Goal: Task Accomplishment & Management: Complete application form

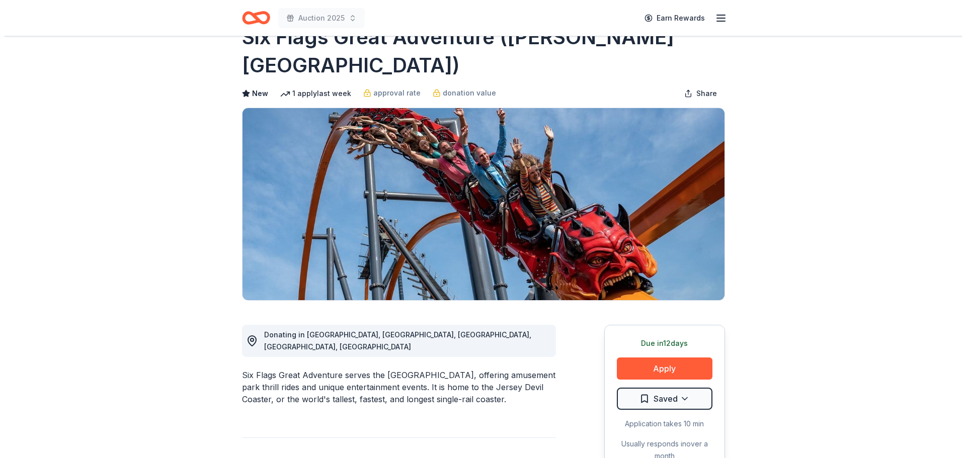
scroll to position [50, 0]
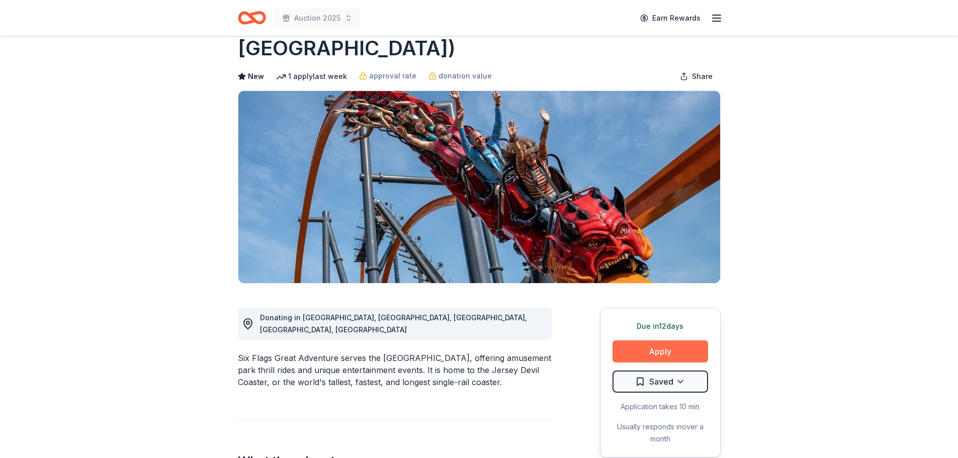
click at [660, 341] on button "Apply" at bounding box center [661, 352] width 96 height 22
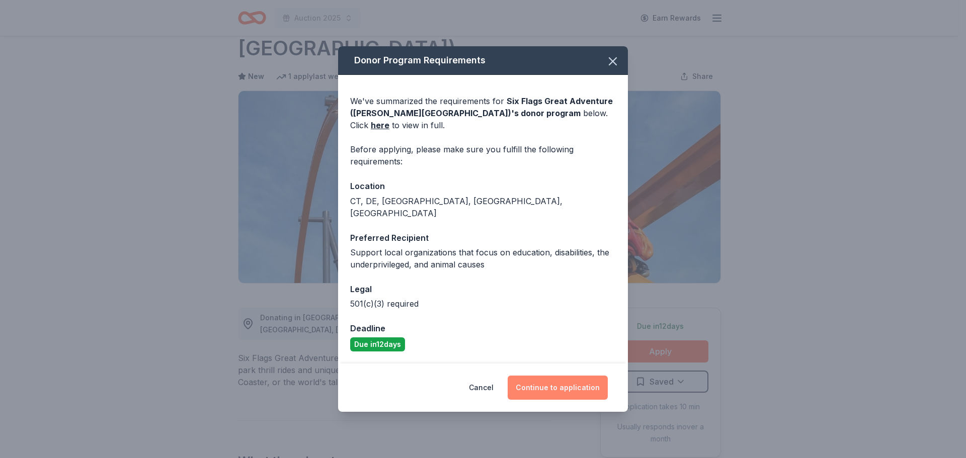
click at [546, 387] on button "Continue to application" at bounding box center [558, 388] width 100 height 24
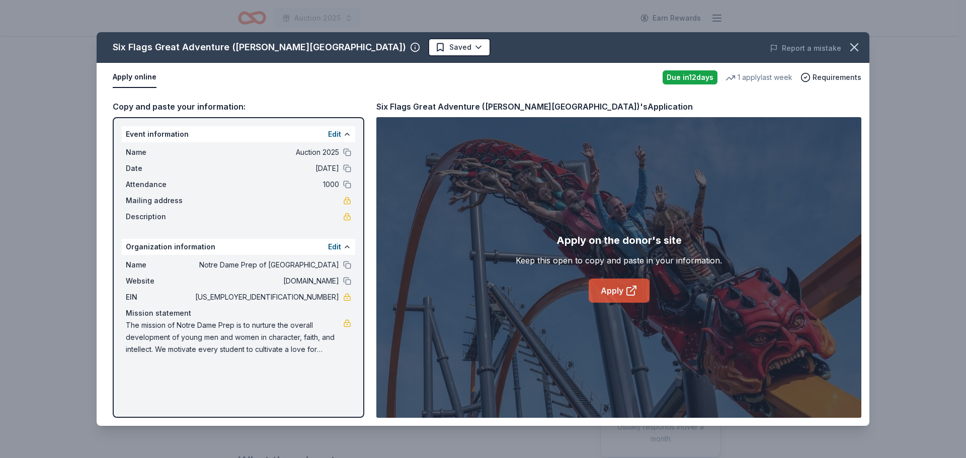
click at [634, 288] on icon at bounding box center [633, 289] width 6 height 6
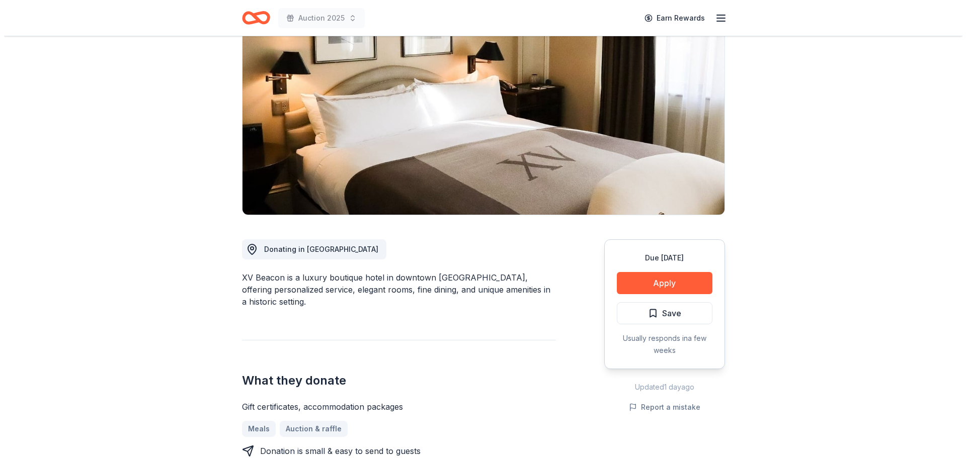
scroll to position [101, 0]
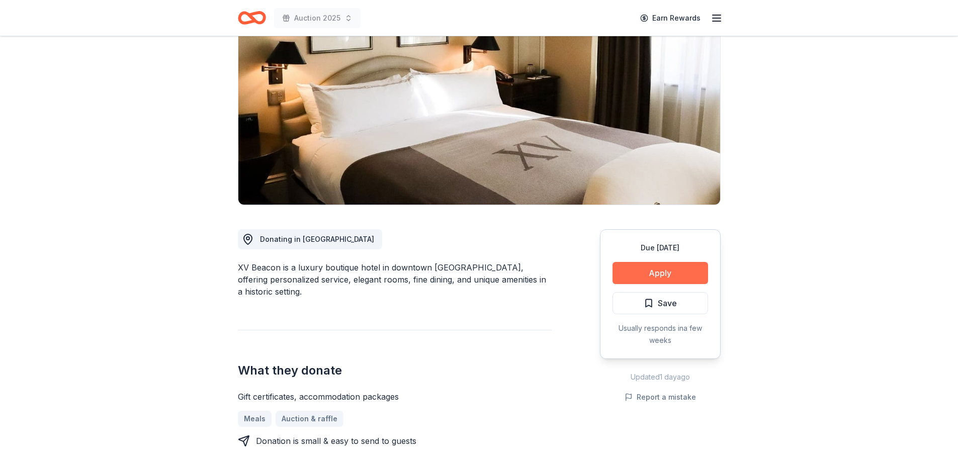
click at [645, 275] on button "Apply" at bounding box center [661, 273] width 96 height 22
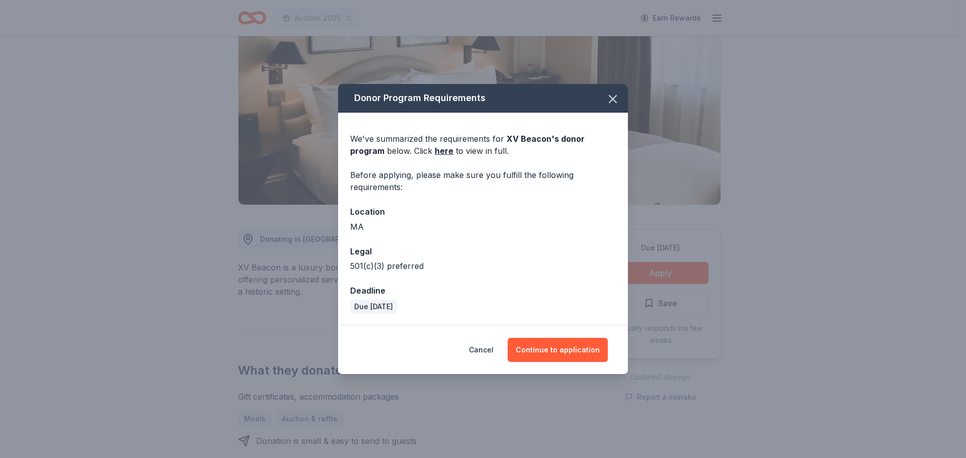
drag, startPoint x: 555, startPoint y: 353, endPoint x: 548, endPoint y: 253, distance: 100.9
click at [548, 253] on div "Donor Program Requirements We've summarized the requirements for XV Beacon 's d…" at bounding box center [483, 229] width 290 height 290
click at [435, 152] on link "here" at bounding box center [444, 151] width 19 height 12
click at [608, 96] on icon "button" at bounding box center [613, 99] width 14 height 14
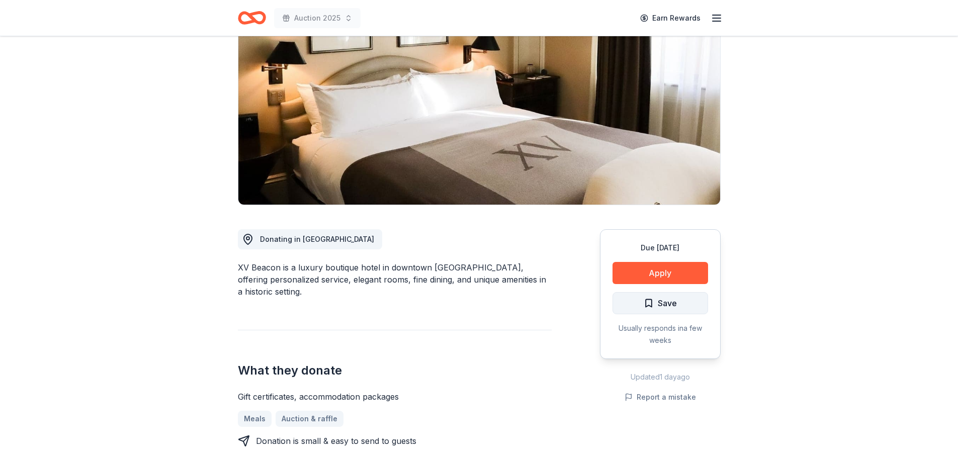
click at [656, 306] on span "Save" at bounding box center [660, 303] width 33 height 13
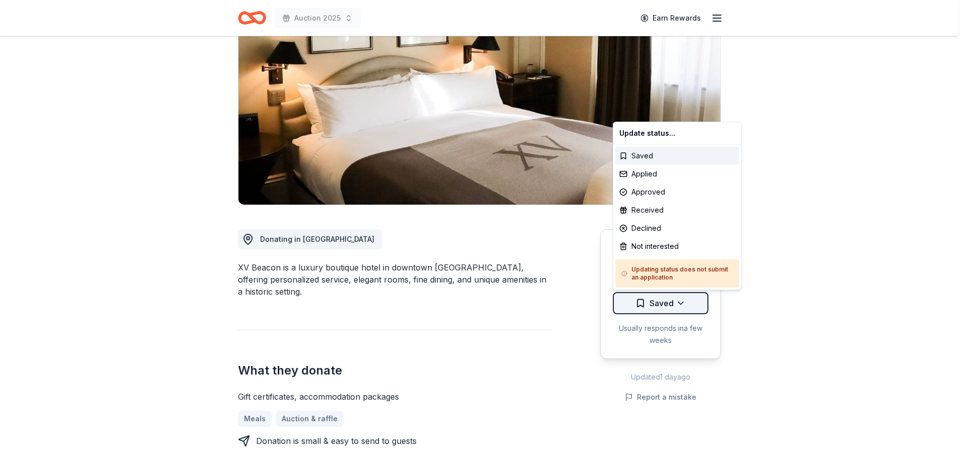
click at [678, 301] on html "Auction 2025 Earn Rewards Due in 72 days Share XV Beacon New Share Donating in …" at bounding box center [483, 128] width 966 height 458
click at [656, 173] on div "Applied" at bounding box center [677, 174] width 124 height 18
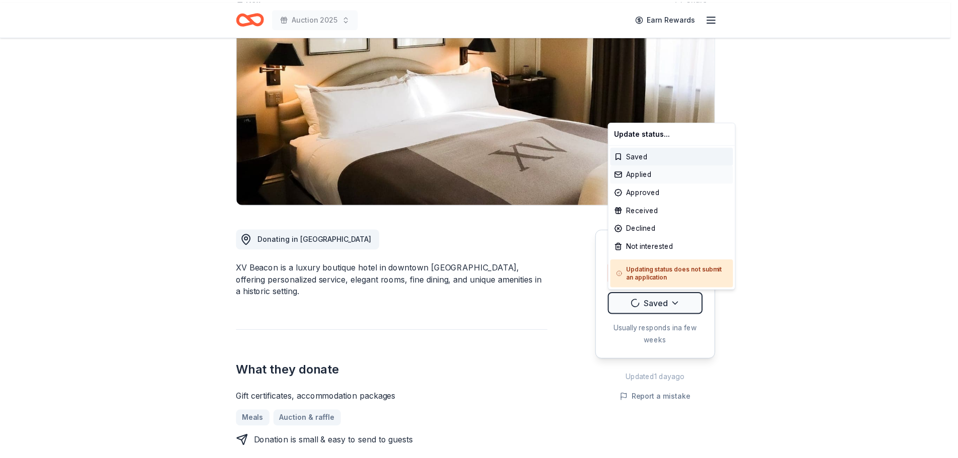
scroll to position [0, 0]
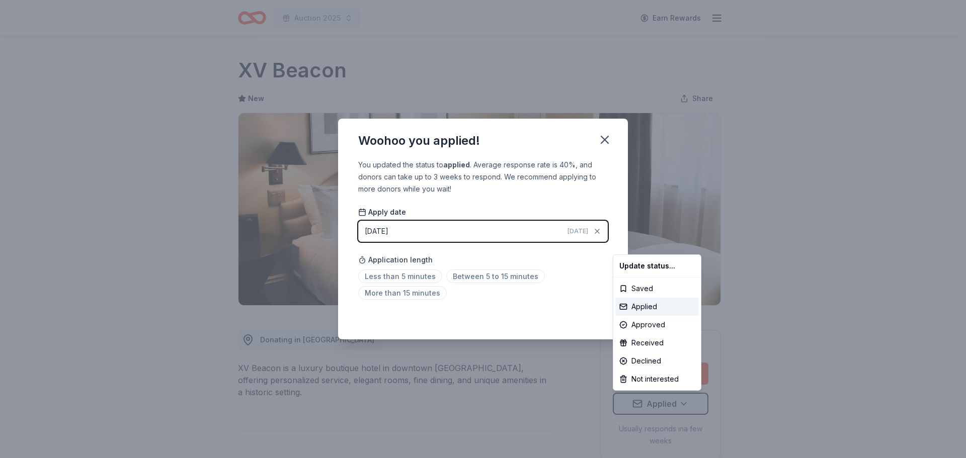
click at [472, 276] on html "Auction 2025 Earn Rewards Due in 72 days Share XV Beacon New Share Donating in …" at bounding box center [483, 229] width 966 height 458
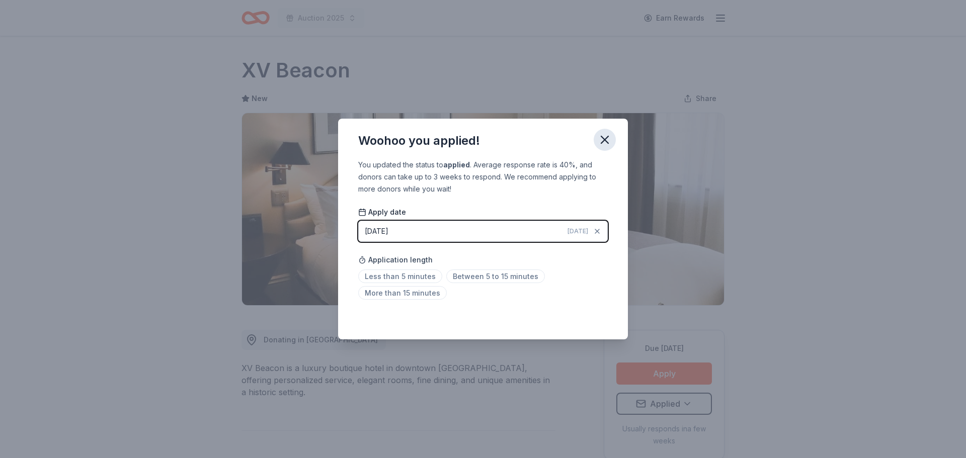
click at [604, 138] on icon "button" at bounding box center [604, 139] width 7 height 7
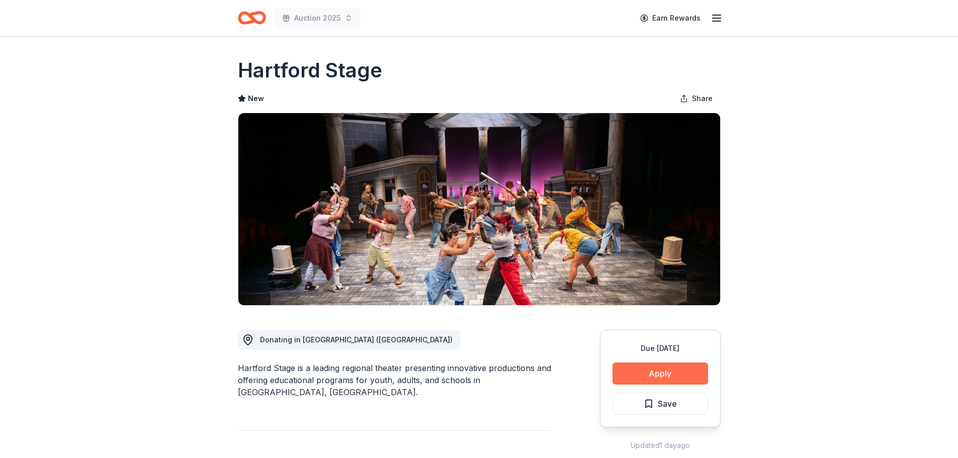
click at [643, 375] on button "Apply" at bounding box center [661, 374] width 96 height 22
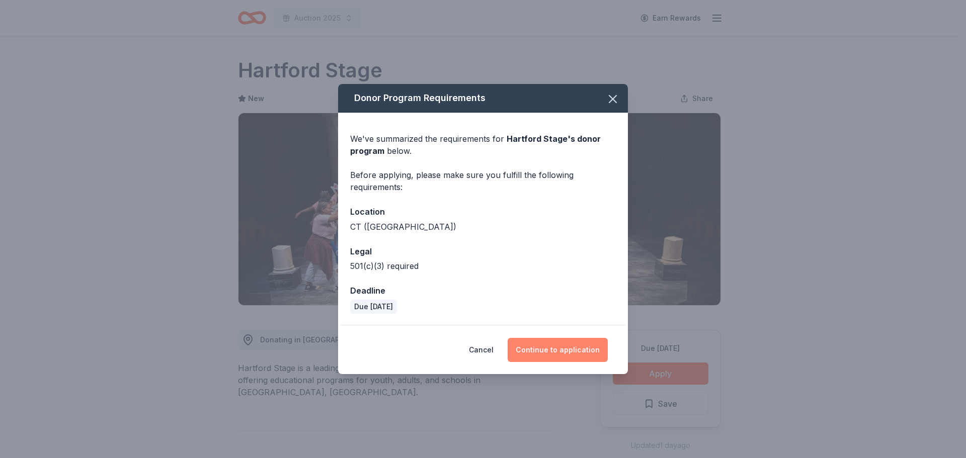
click at [560, 350] on button "Continue to application" at bounding box center [558, 350] width 100 height 24
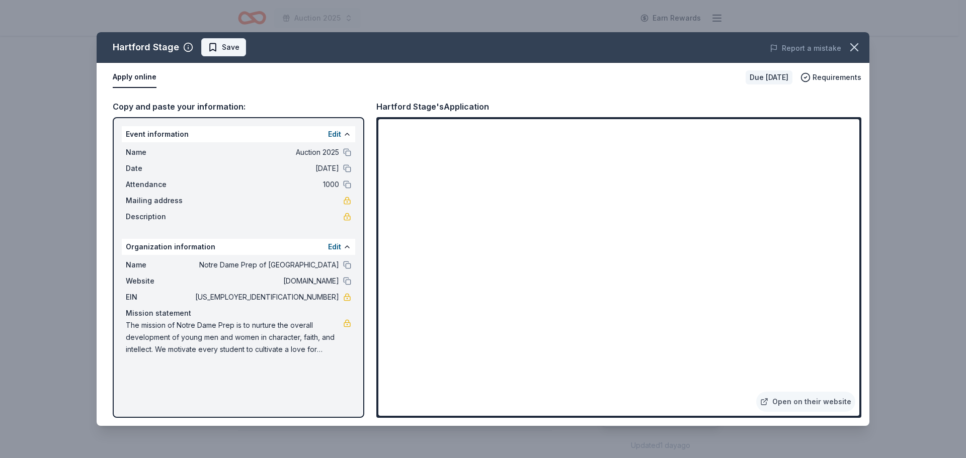
click at [222, 51] on span "Save" at bounding box center [231, 47] width 18 height 12
click at [235, 49] on html "Auction 2025 Earn Rewards Due [DATE] Share [GEOGRAPHIC_DATA] New Share Donating…" at bounding box center [483, 229] width 966 height 458
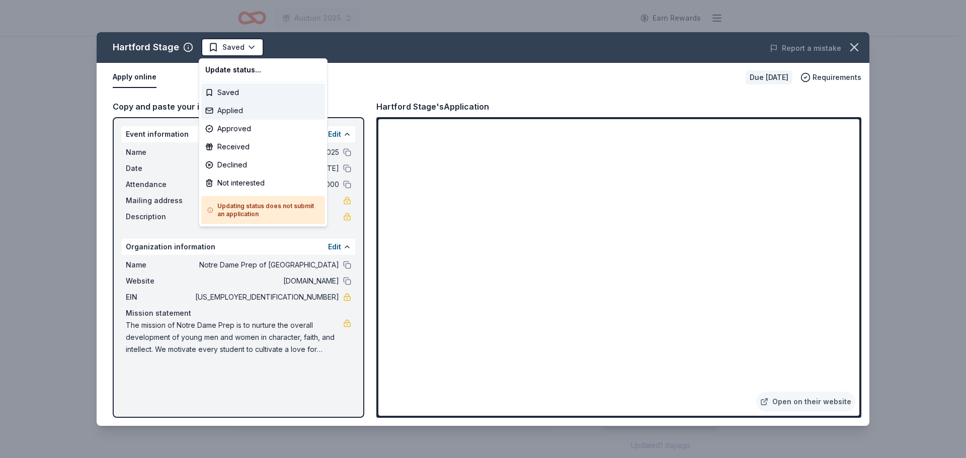
click at [237, 110] on div "Applied" at bounding box center [263, 111] width 124 height 18
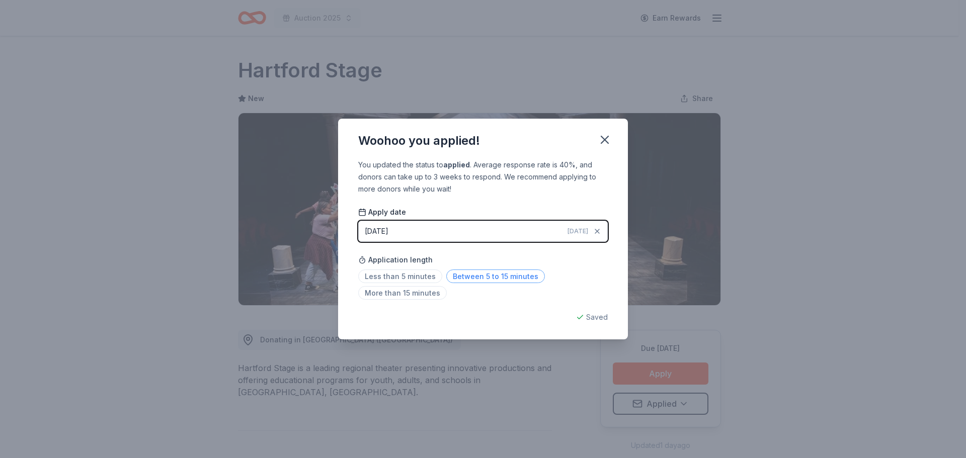
click at [485, 279] on span "Between 5 to 15 minutes" at bounding box center [495, 277] width 99 height 14
click at [601, 140] on icon "button" at bounding box center [605, 140] width 14 height 14
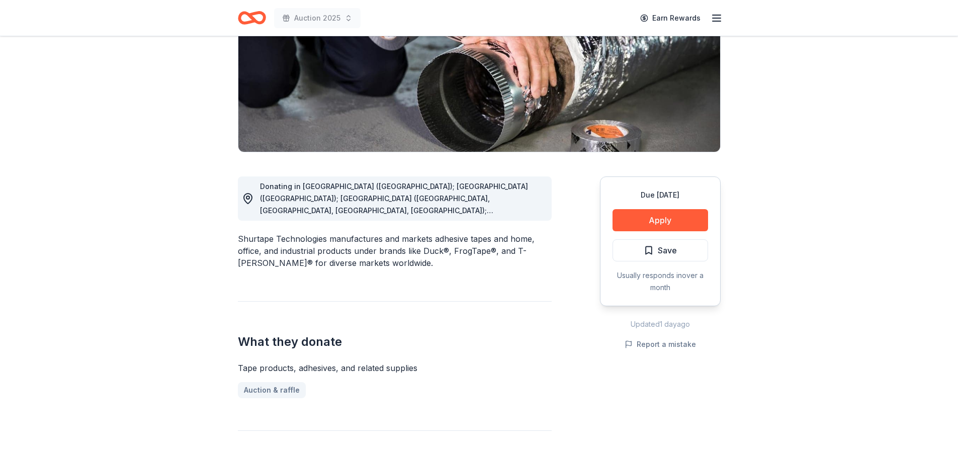
scroll to position [151, 0]
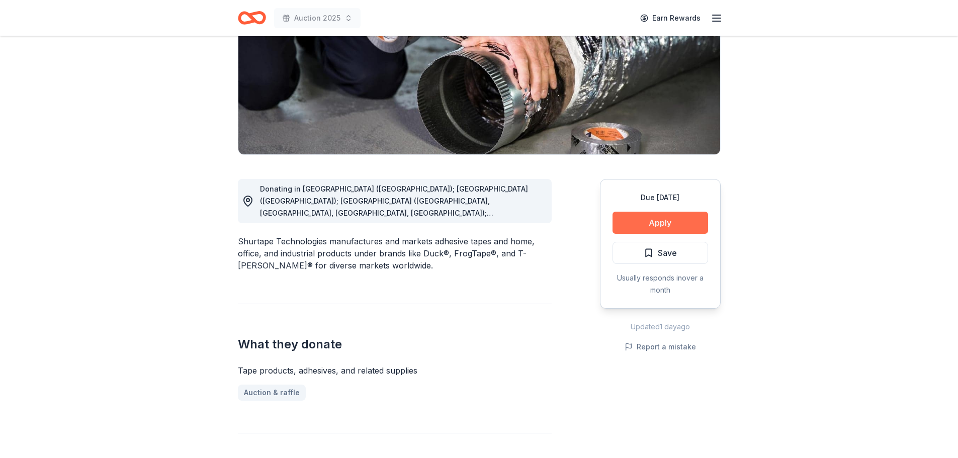
click at [676, 225] on button "Apply" at bounding box center [661, 223] width 96 height 22
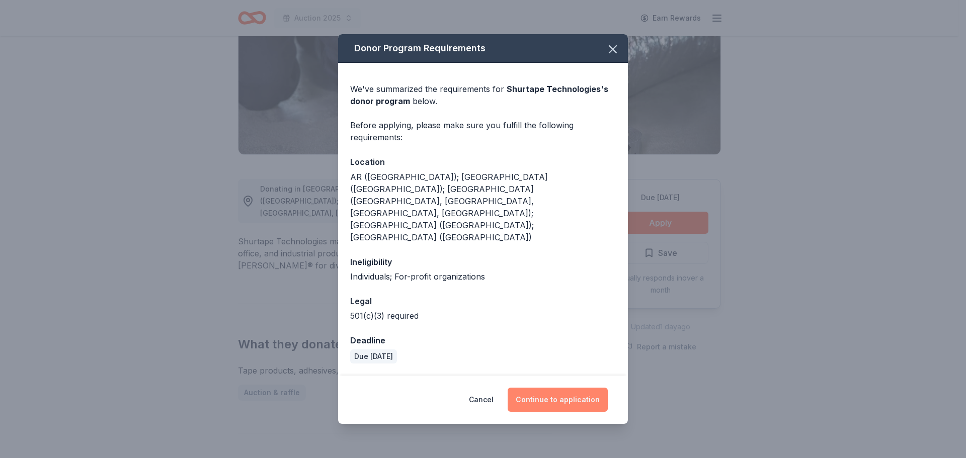
click at [548, 388] on button "Continue to application" at bounding box center [558, 400] width 100 height 24
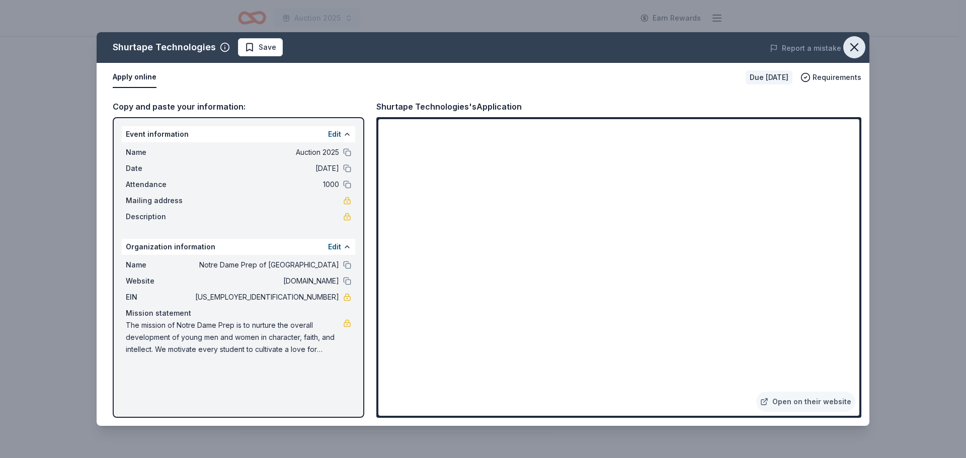
click at [852, 45] on icon "button" at bounding box center [854, 47] width 7 height 7
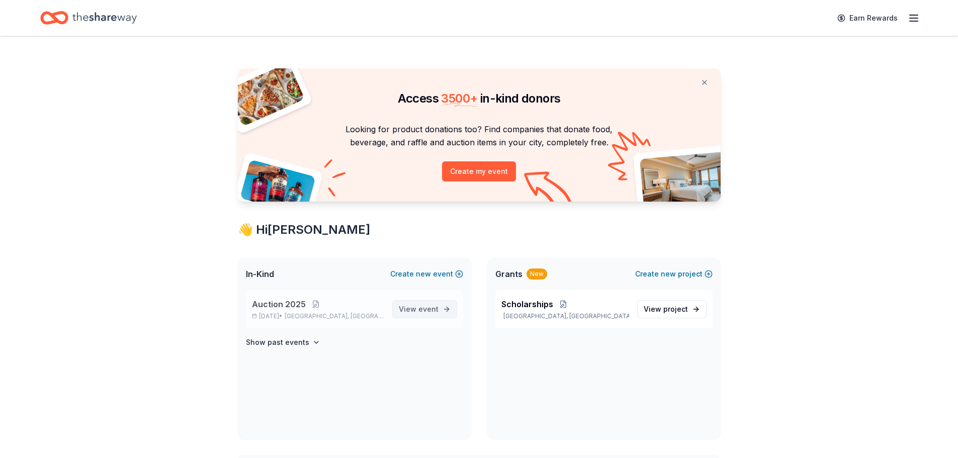
click at [425, 312] on span "event" at bounding box center [429, 309] width 20 height 9
click at [284, 305] on span "Auction 2025" at bounding box center [279, 304] width 54 height 12
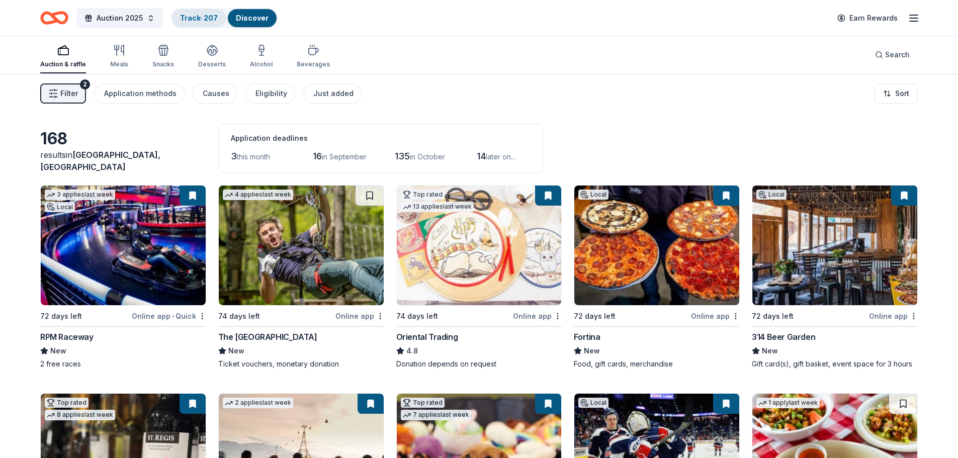
click at [195, 21] on link "Track · 207" at bounding box center [199, 18] width 38 height 9
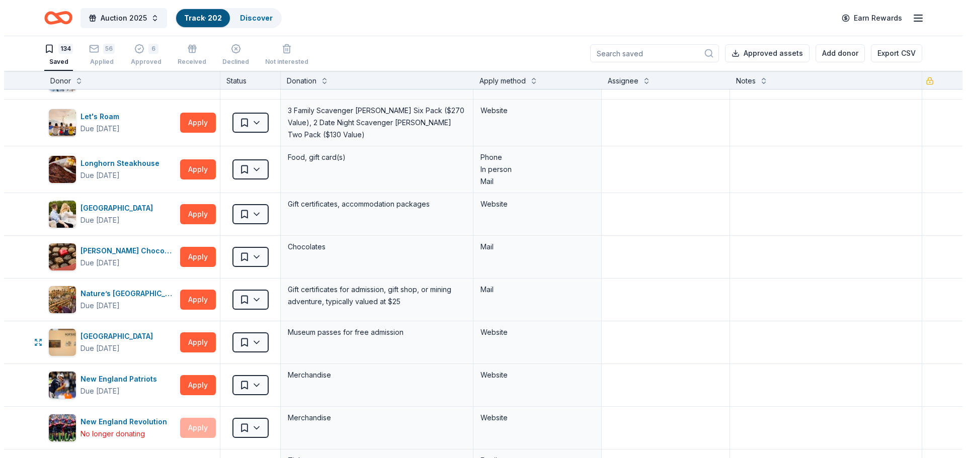
scroll to position [1207, 0]
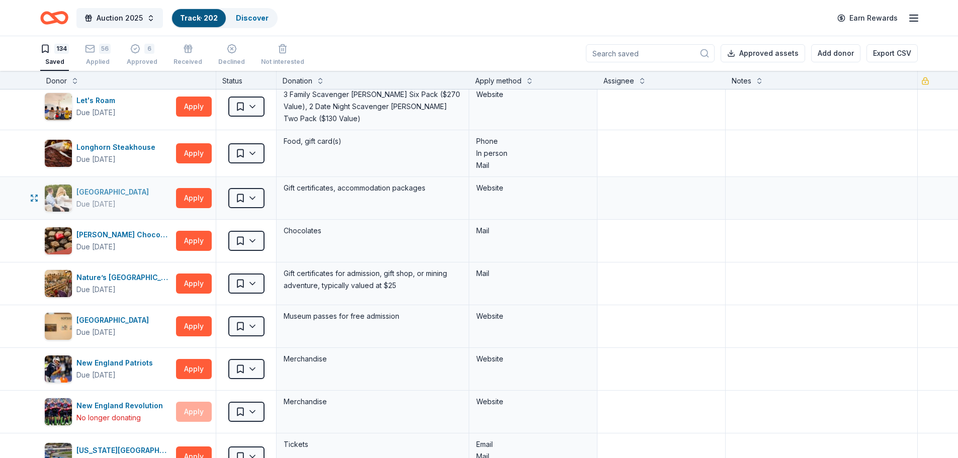
click at [116, 190] on div "[GEOGRAPHIC_DATA]" at bounding box center [114, 192] width 76 height 12
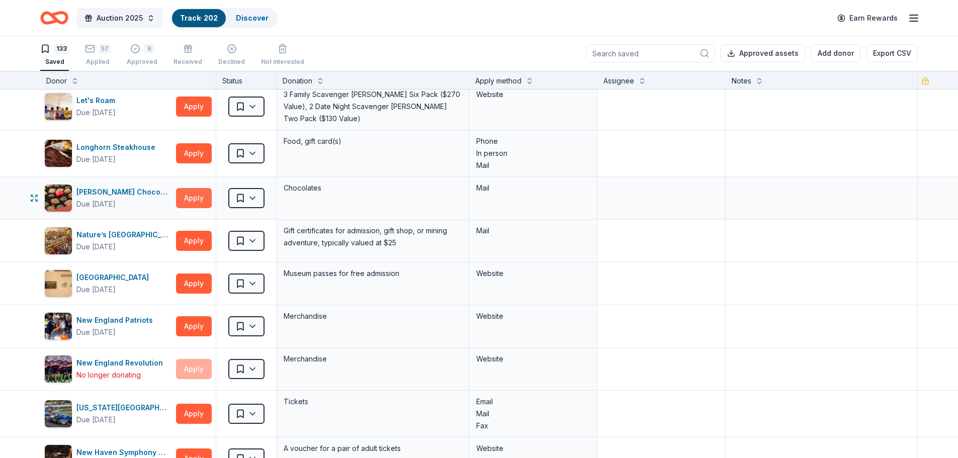
click at [192, 195] on button "Apply" at bounding box center [194, 198] width 36 height 20
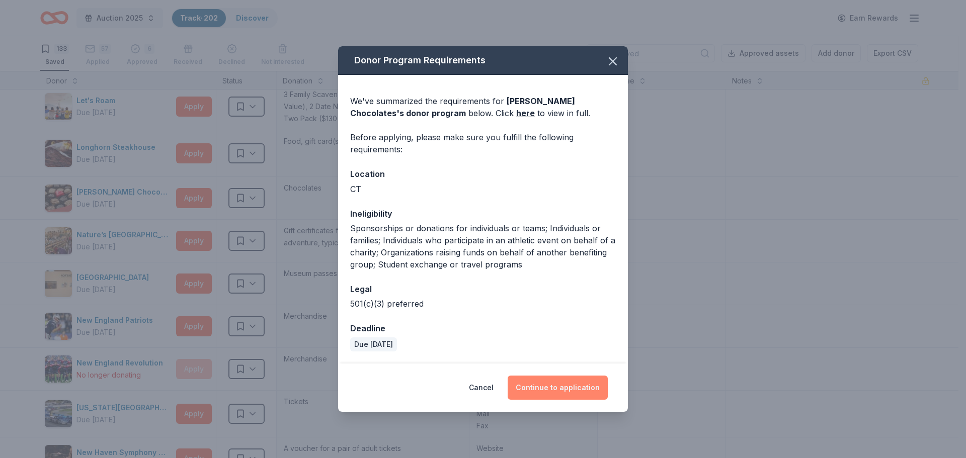
click at [551, 386] on button "Continue to application" at bounding box center [558, 388] width 100 height 24
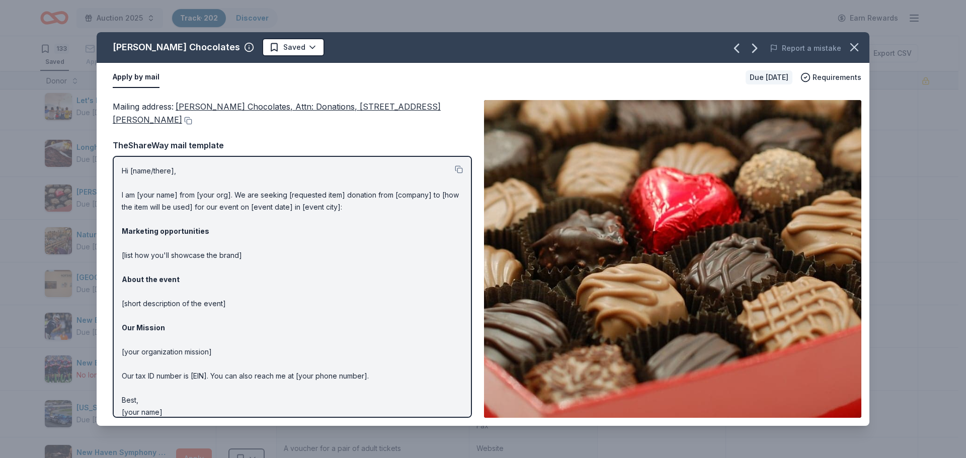
drag, startPoint x: 272, startPoint y: 105, endPoint x: 356, endPoint y: 107, distance: 84.0
click at [356, 107] on span "Munson’s Chocolates, Attn: Donations, 174 Hop River Road, Bolton, CT 06043" at bounding box center [277, 113] width 328 height 23
click at [182, 119] on button at bounding box center [187, 121] width 10 height 8
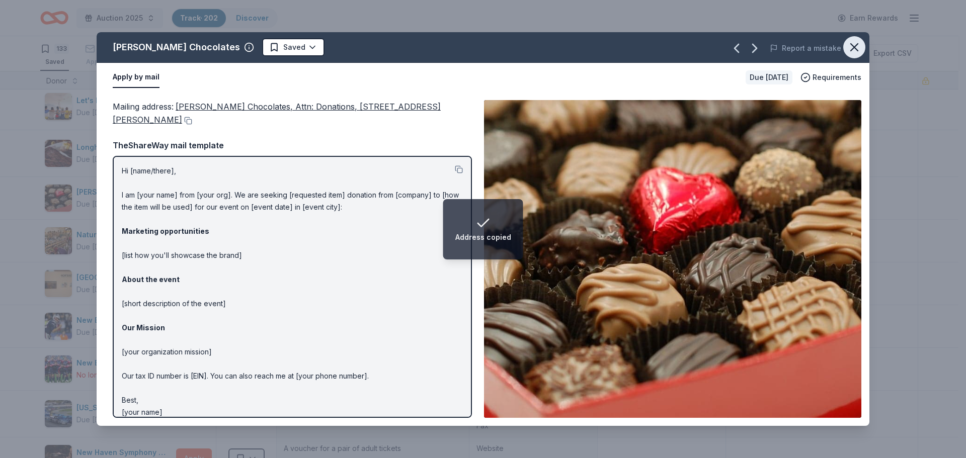
click at [857, 45] on icon "button" at bounding box center [854, 47] width 14 height 14
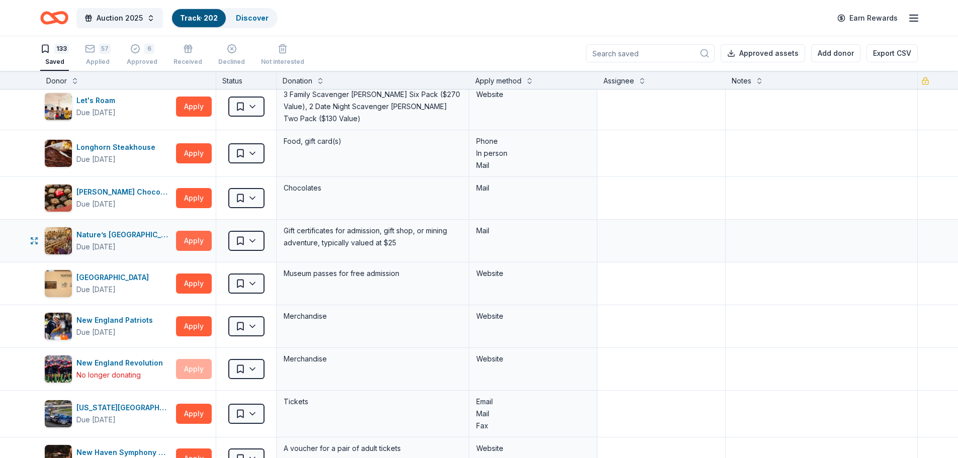
click at [195, 237] on button "Apply" at bounding box center [194, 241] width 36 height 20
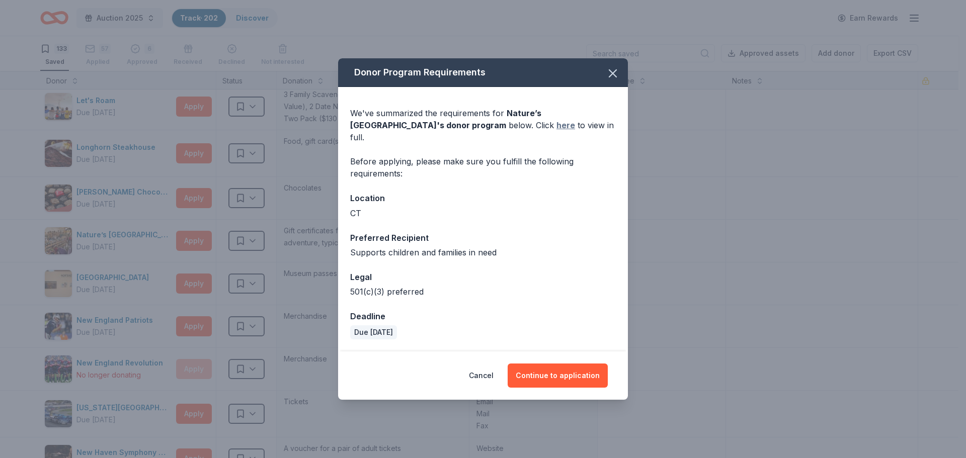
click at [556, 131] on link "here" at bounding box center [565, 125] width 19 height 12
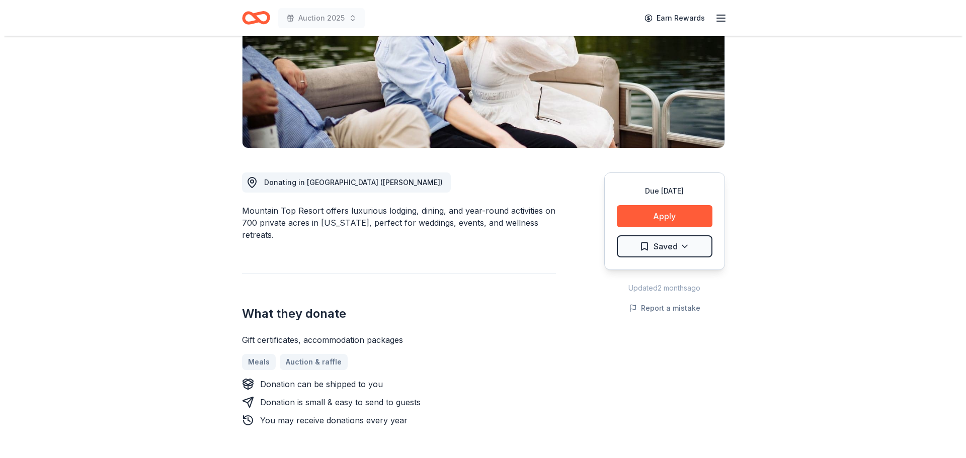
scroll to position [151, 0]
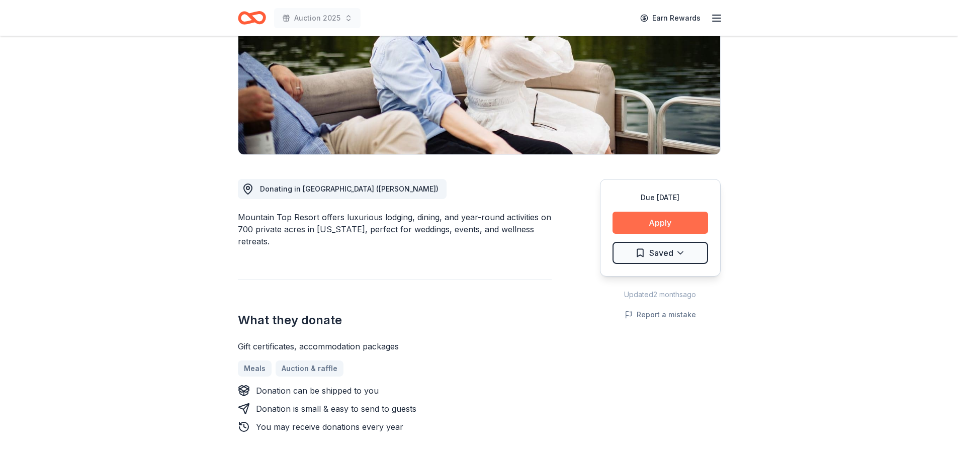
click at [669, 224] on button "Apply" at bounding box center [661, 223] width 96 height 22
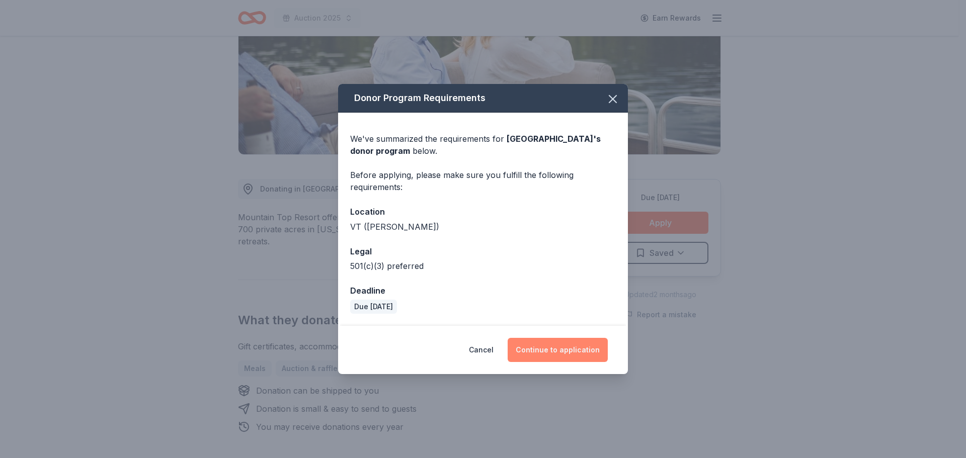
click at [544, 345] on button "Continue to application" at bounding box center [558, 350] width 100 height 24
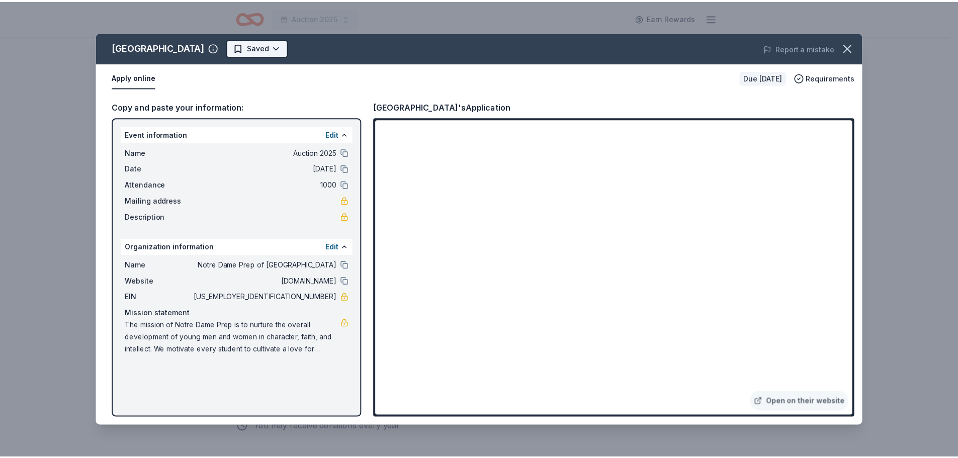
scroll to position [0, 0]
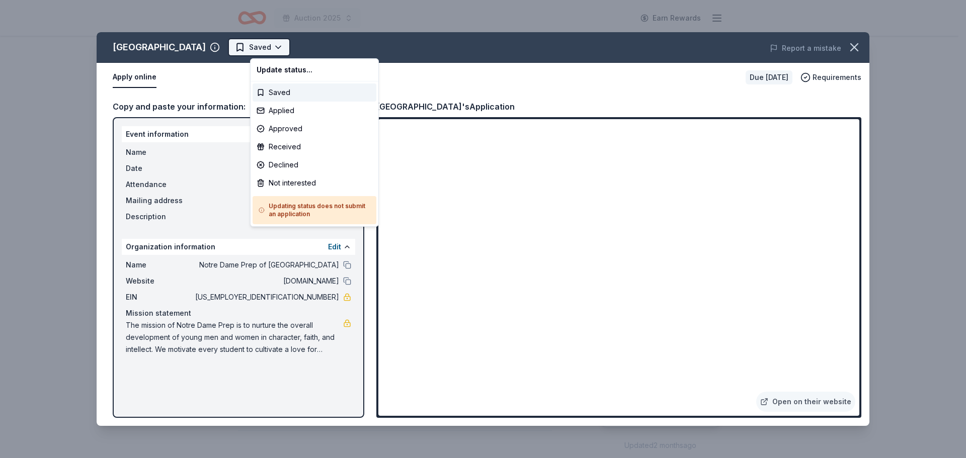
click at [280, 44] on html "Auction 2025 Earn Rewards Due [DATE] [GEOGRAPHIC_DATA] & Resort New Share Donat…" at bounding box center [483, 229] width 966 height 458
click at [288, 105] on div "Applied" at bounding box center [315, 111] width 124 height 18
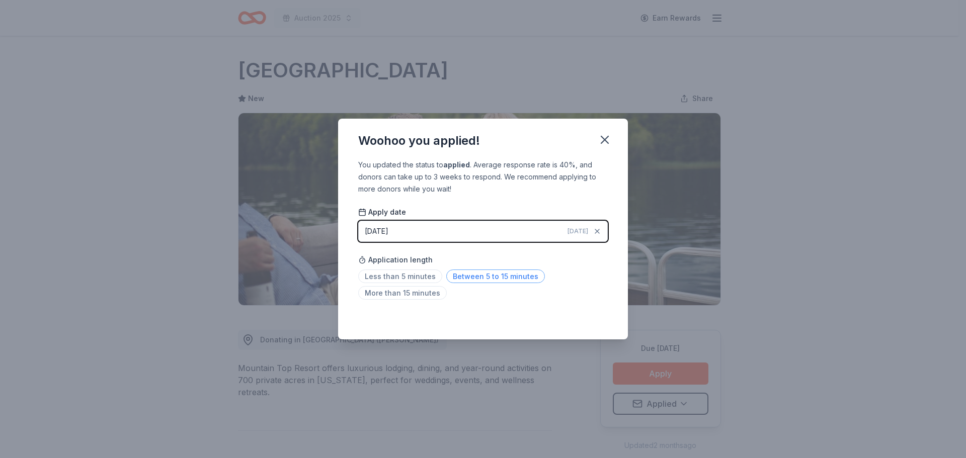
click at [473, 273] on span "Between 5 to 15 minutes" at bounding box center [495, 277] width 99 height 14
click at [606, 137] on icon "button" at bounding box center [605, 140] width 14 height 14
